Goal: Transaction & Acquisition: Purchase product/service

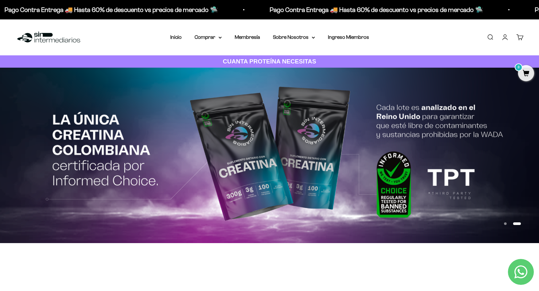
click at [504, 37] on link "Iniciar sesión" at bounding box center [504, 37] width 7 height 7
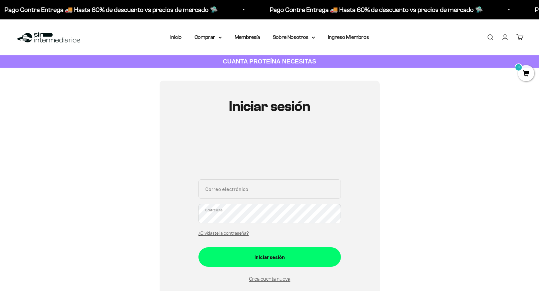
type input "[EMAIL_ADDRESS][DOMAIN_NAME]"
click at [269, 256] on button "Iniciar sesión" at bounding box center [269, 256] width 142 height 19
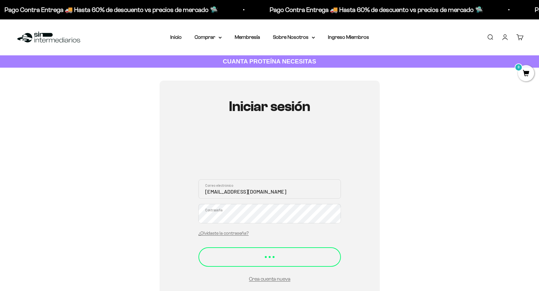
click at [289, 255] on div "Iniciar sesión" at bounding box center [269, 253] width 116 height 8
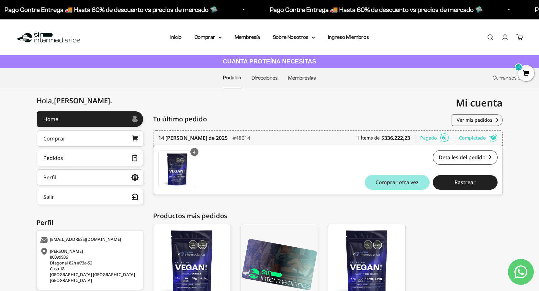
click at [403, 183] on span "Comprar otra vez" at bounding box center [396, 182] width 43 height 5
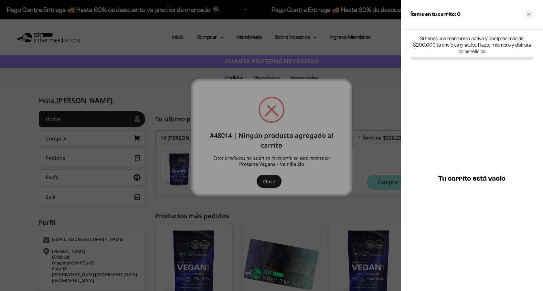
click at [271, 181] on div at bounding box center [271, 145] width 543 height 291
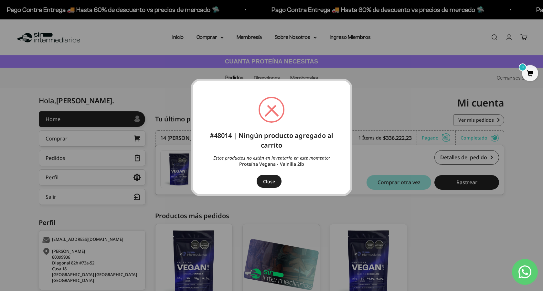
click at [273, 182] on button "Close" at bounding box center [269, 181] width 25 height 13
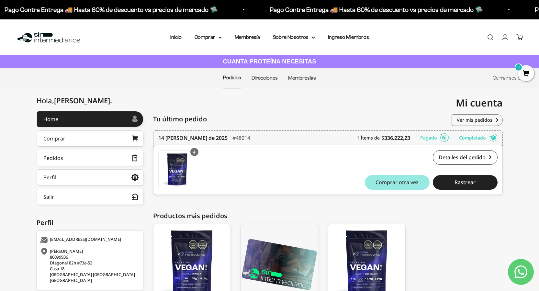
click at [394, 183] on button "Comprar otra vez" at bounding box center [397, 182] width 65 height 15
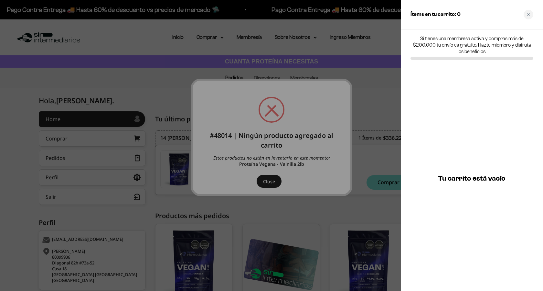
drag, startPoint x: 272, startPoint y: 171, endPoint x: 271, endPoint y: 178, distance: 6.5
click at [272, 171] on div at bounding box center [271, 145] width 543 height 291
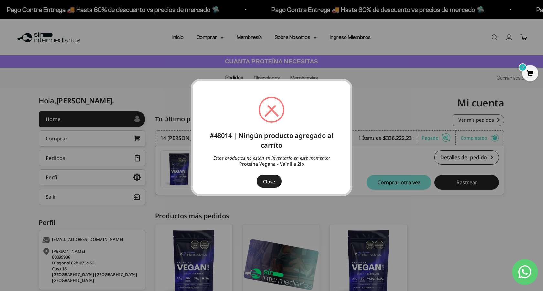
click at [271, 179] on button "Close" at bounding box center [269, 181] width 25 height 13
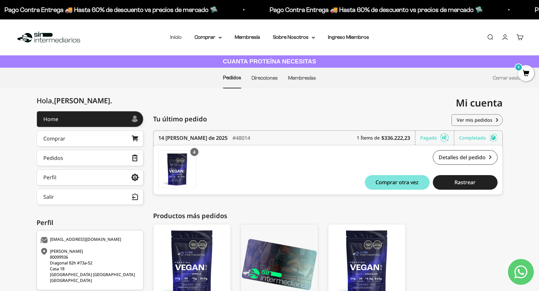
click at [175, 37] on link "Inicio" at bounding box center [175, 36] width 11 height 5
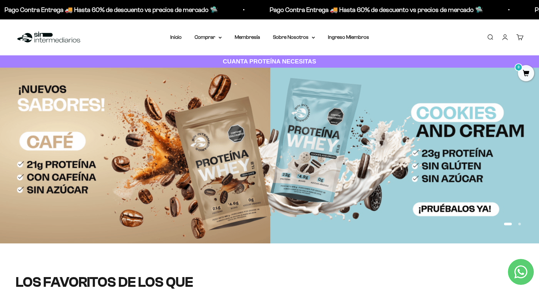
click at [508, 38] on link "Cuenta" at bounding box center [504, 37] width 7 height 7
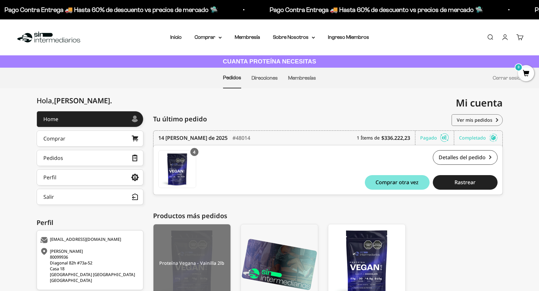
scroll to position [61, 0]
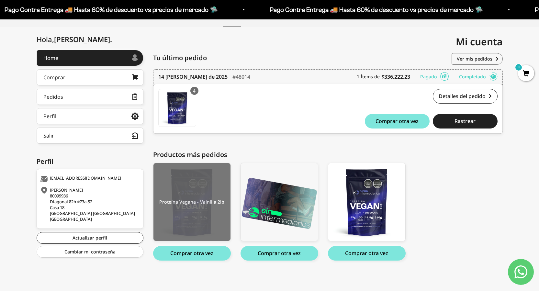
click at [200, 177] on img at bounding box center [191, 202] width 77 height 78
